Goal: Information Seeking & Learning: Learn about a topic

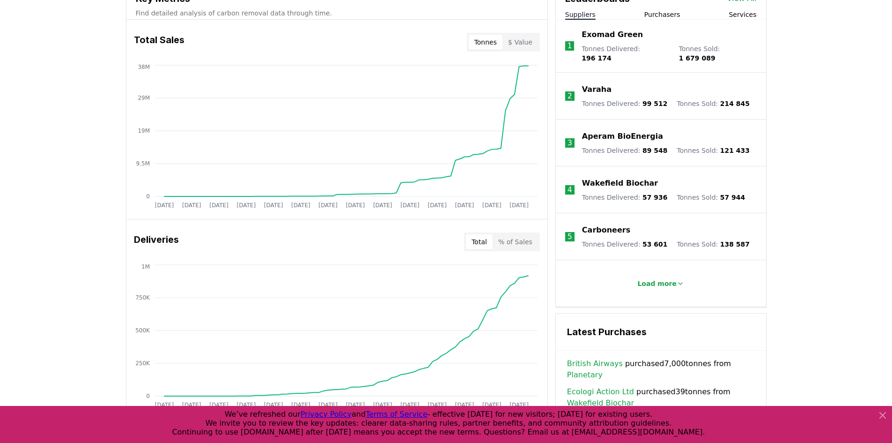
scroll to position [328, 0]
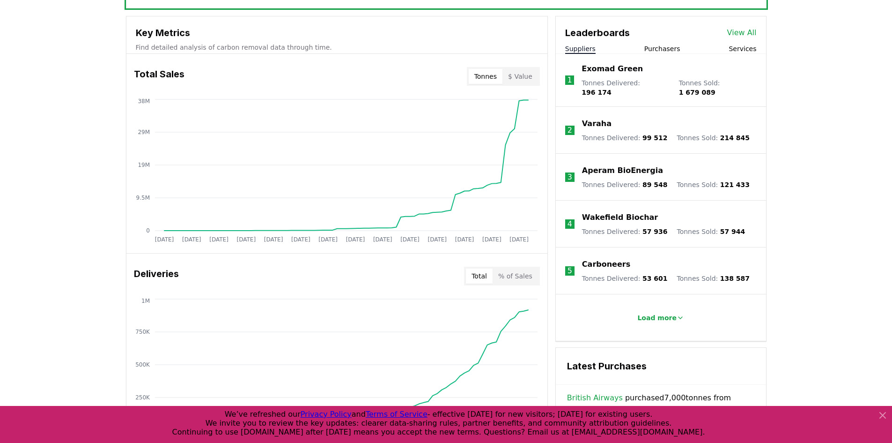
click at [591, 212] on p "Wakefield Biochar" at bounding box center [620, 217] width 76 height 11
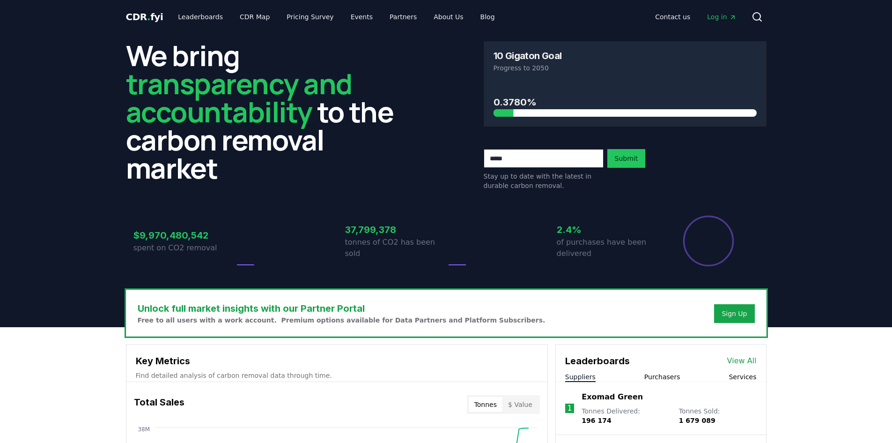
scroll to position [328, 0]
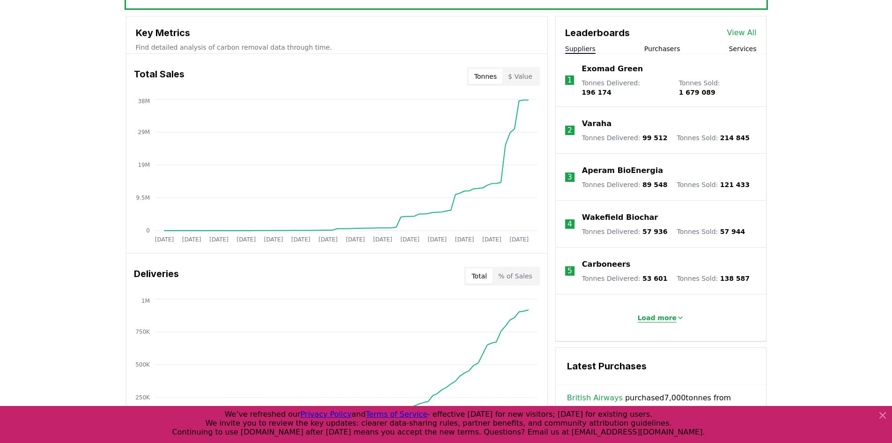
click at [655, 313] on p "Load more" at bounding box center [657, 317] width 39 height 9
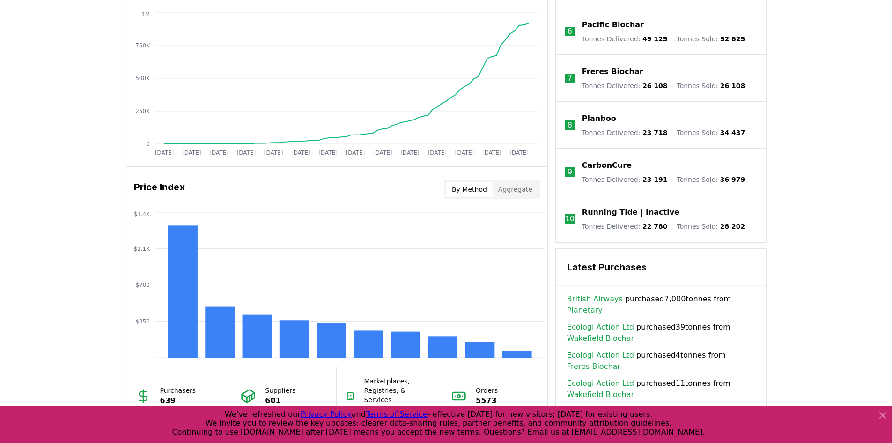
scroll to position [749, 0]
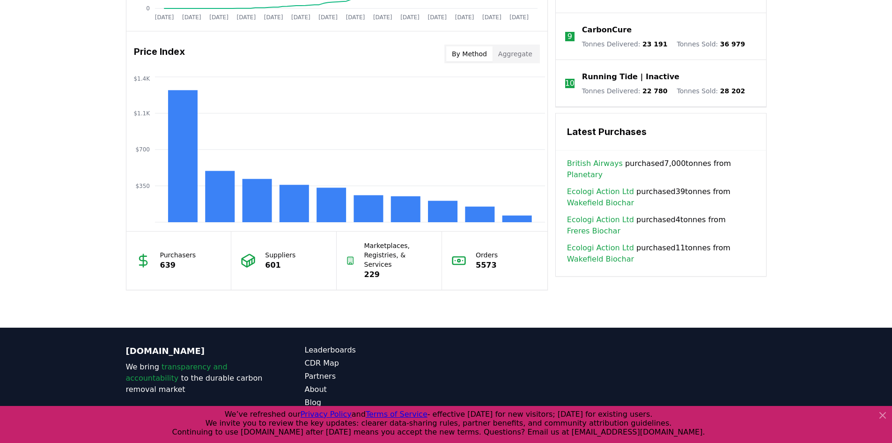
click at [604, 158] on link "British Airways" at bounding box center [595, 163] width 56 height 11
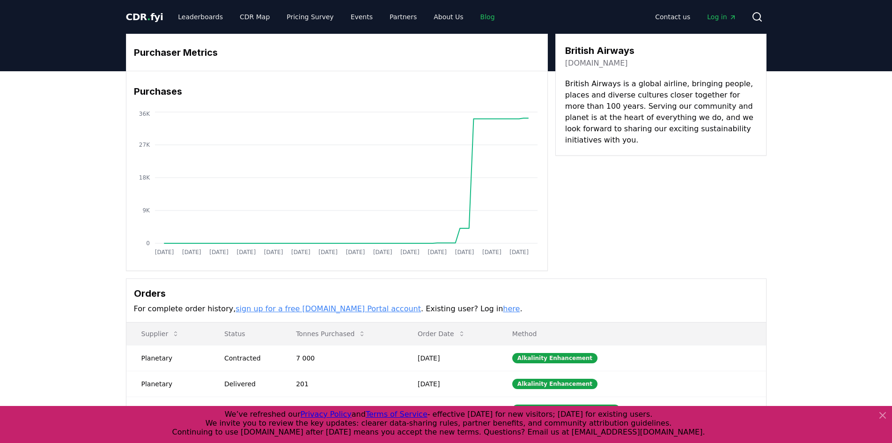
click at [473, 18] on link "Blog" at bounding box center [488, 16] width 30 height 17
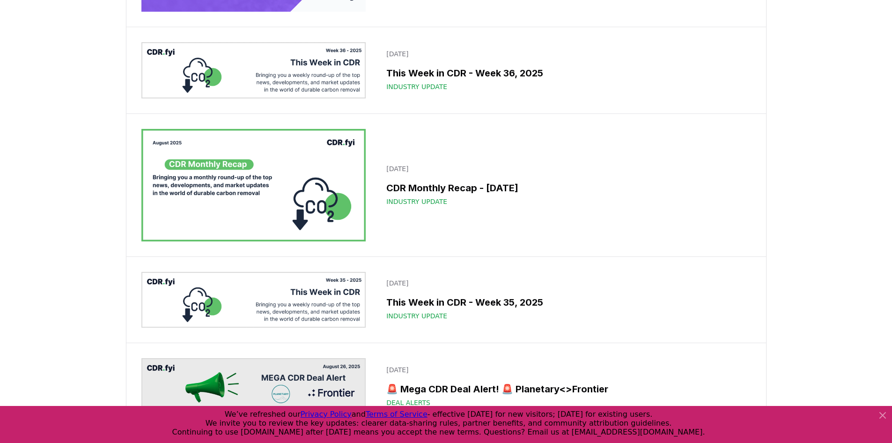
scroll to position [281, 0]
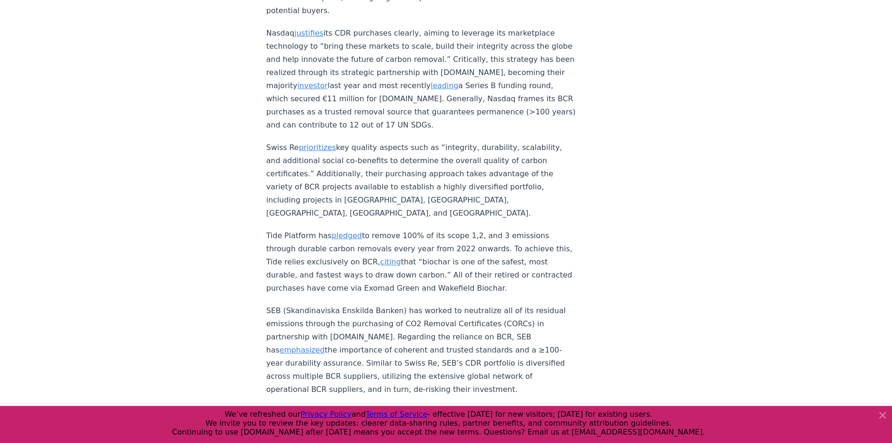
scroll to position [4368, 0]
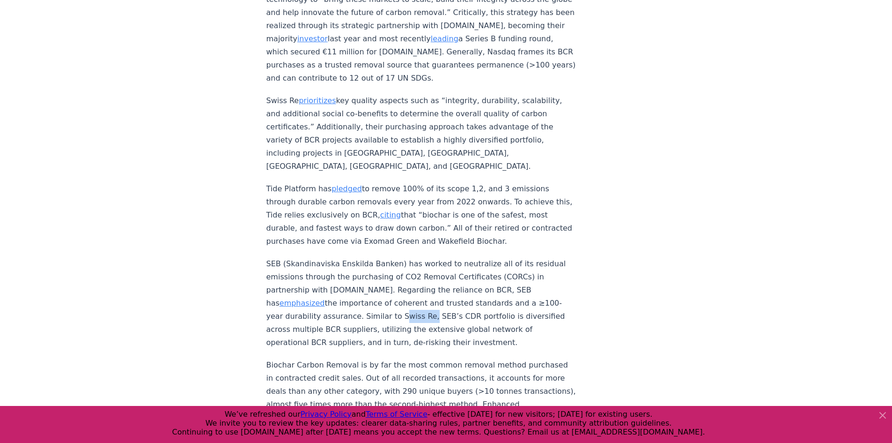
drag, startPoint x: 417, startPoint y: 295, endPoint x: 388, endPoint y: 296, distance: 29.1
click at [388, 296] on p "SEB (Skandinaviska Enskilda Banken) has worked to neutralize all of its residua…" at bounding box center [422, 303] width 310 height 92
copy p "Swiss Re"
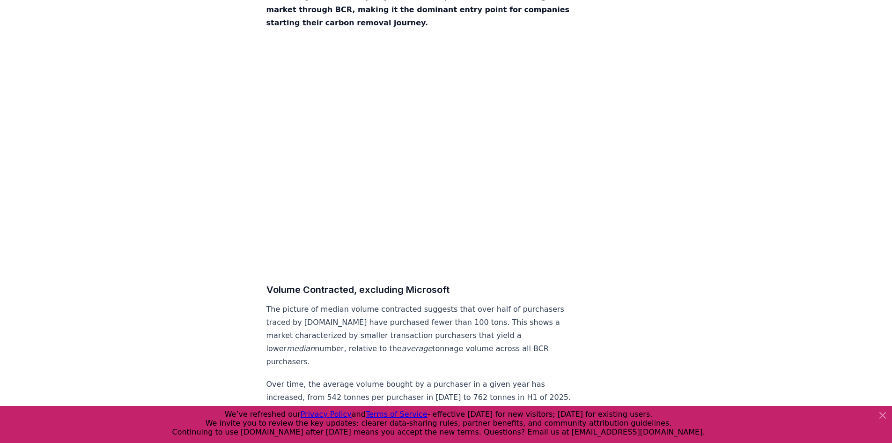
scroll to position [4790, 0]
